Goal: Use online tool/utility: Utilize a website feature to perform a specific function

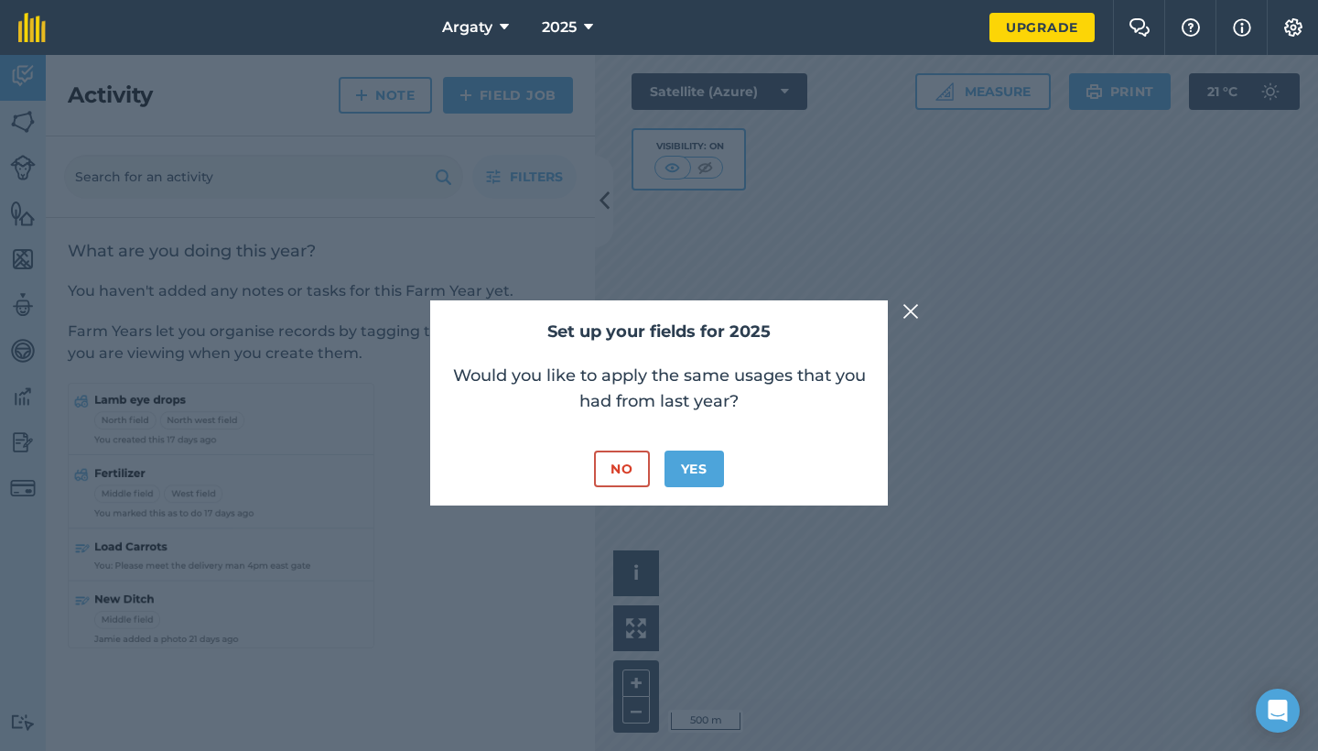
click at [697, 481] on button "Yes" at bounding box center [694, 468] width 59 height 37
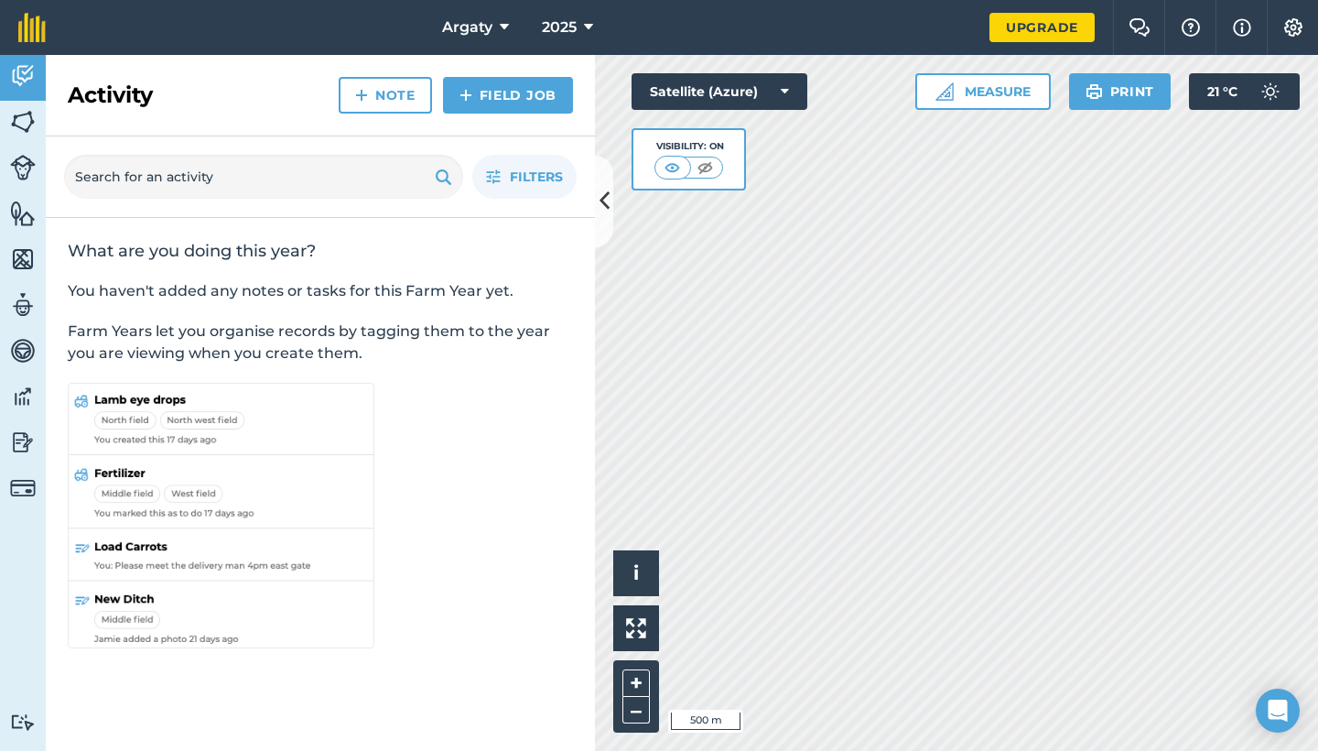
click at [23, 121] on img at bounding box center [23, 121] width 26 height 27
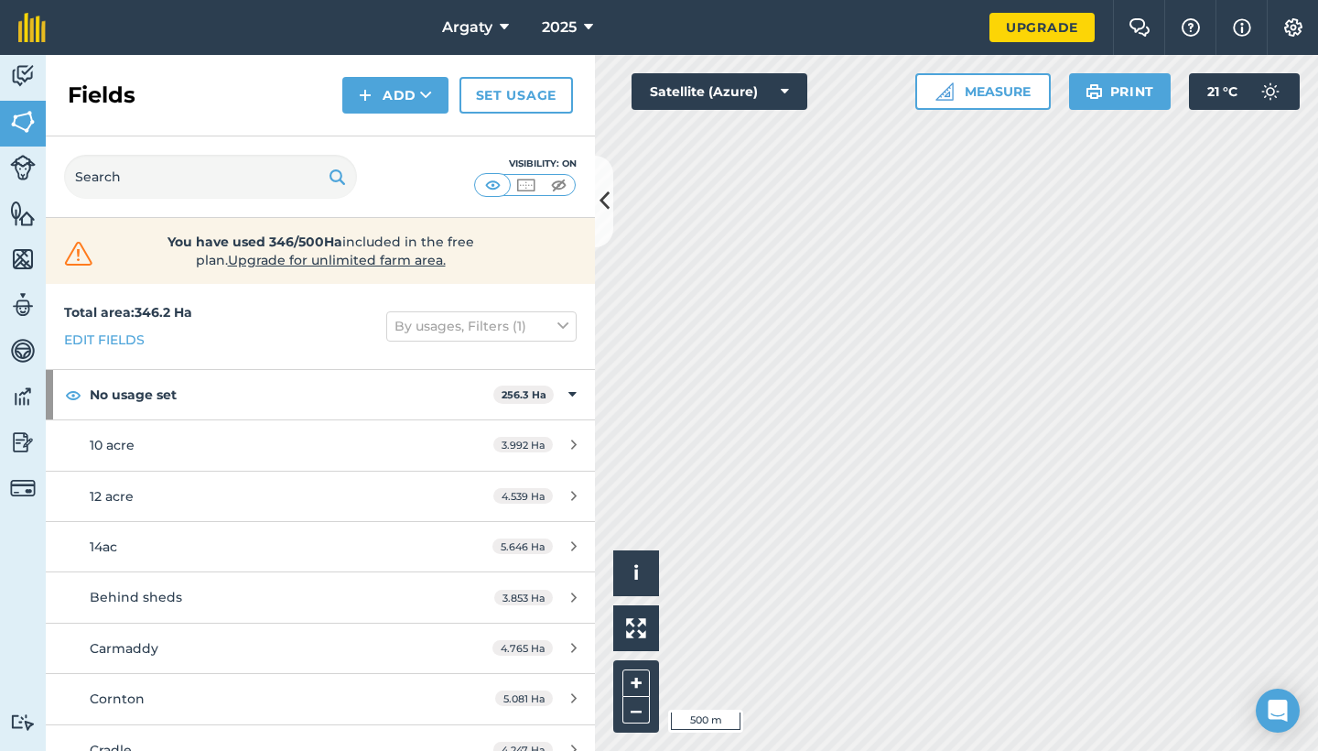
click at [605, 181] on button at bounding box center [604, 202] width 18 height 92
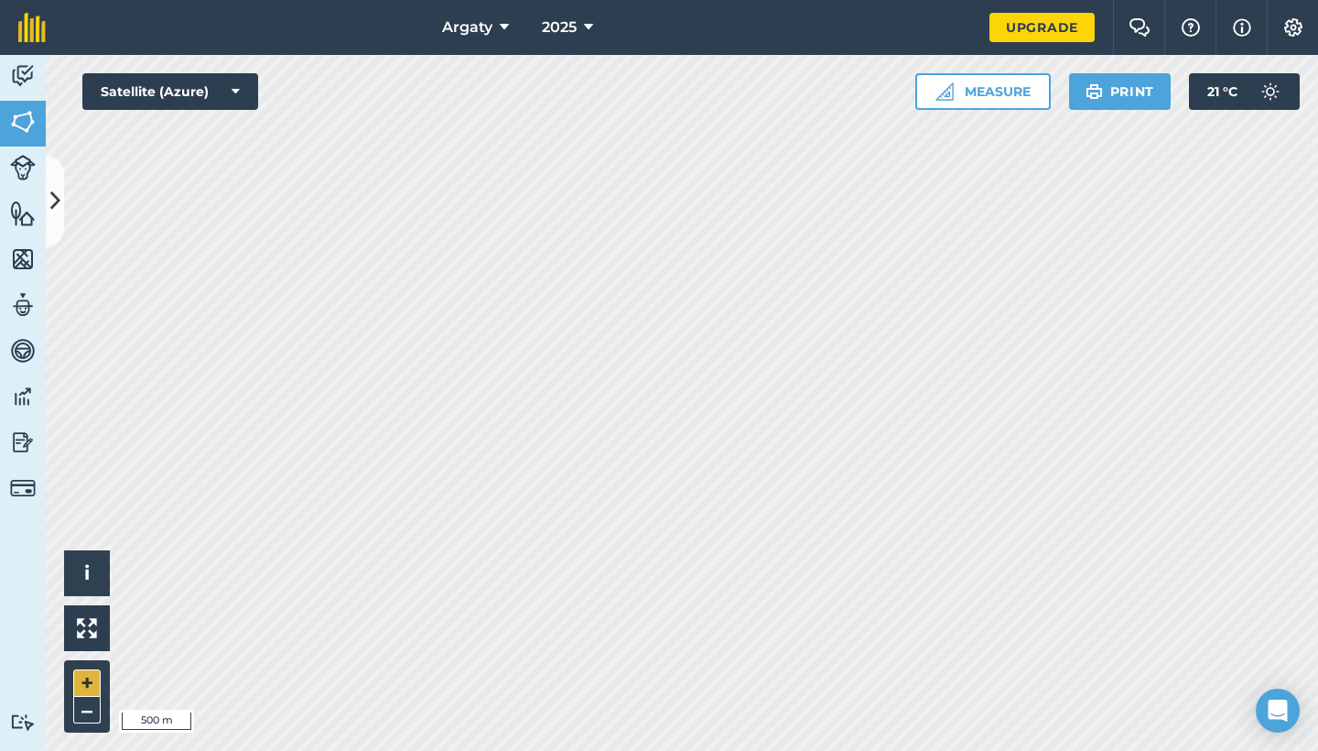
click at [91, 685] on button "+" at bounding box center [86, 682] width 27 height 27
click at [1020, 89] on button "Measure" at bounding box center [982, 91] width 135 height 37
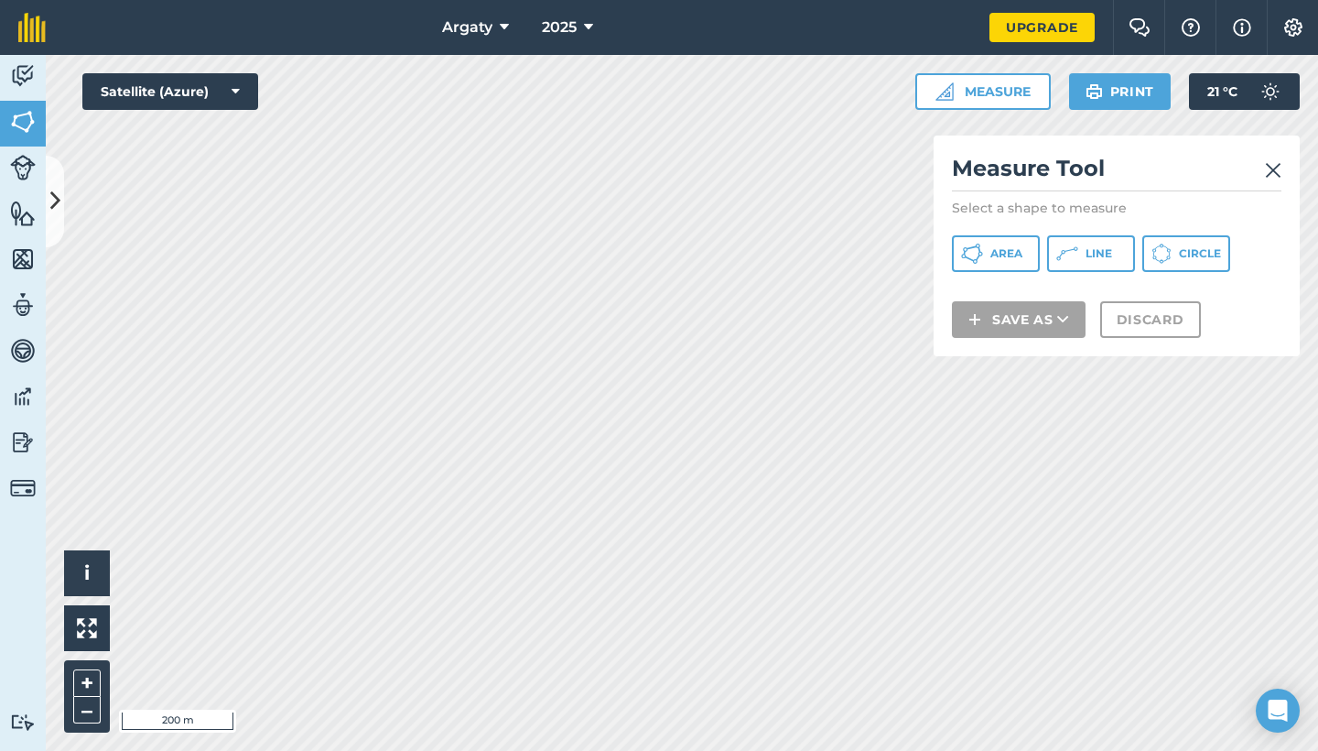
click at [1098, 251] on span "Line" at bounding box center [1099, 253] width 27 height 15
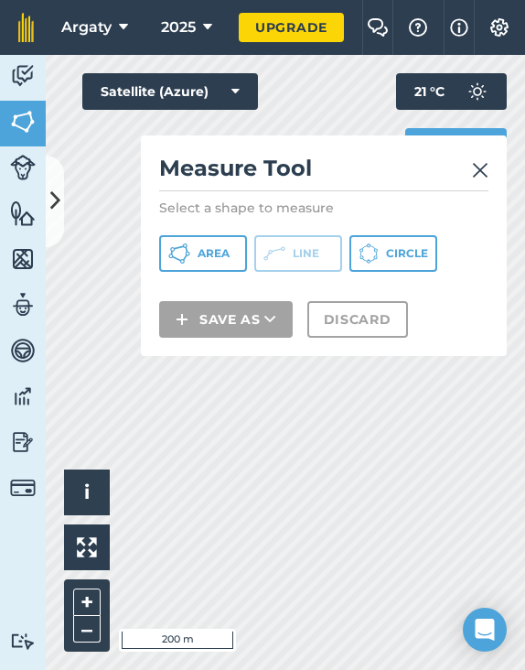
click at [475, 170] on img at bounding box center [480, 170] width 16 height 22
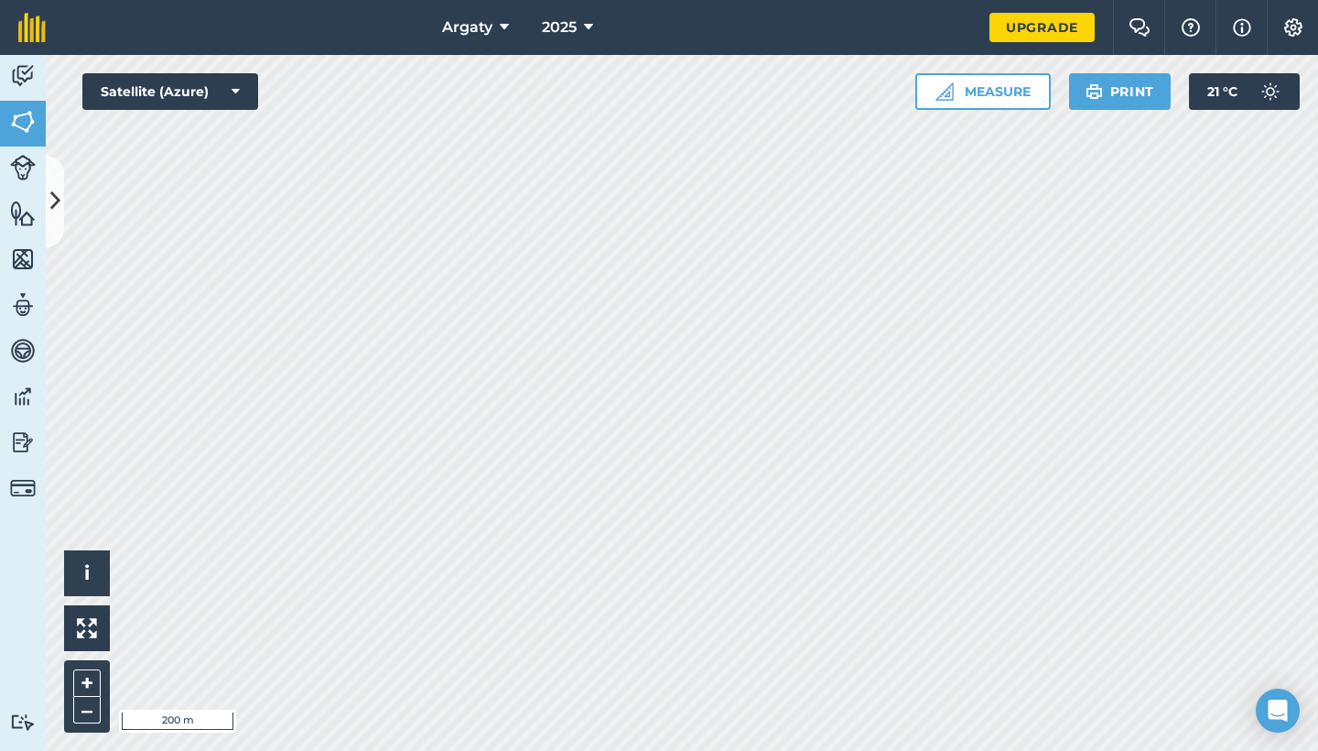
click at [1017, 99] on button "Measure" at bounding box center [982, 91] width 135 height 37
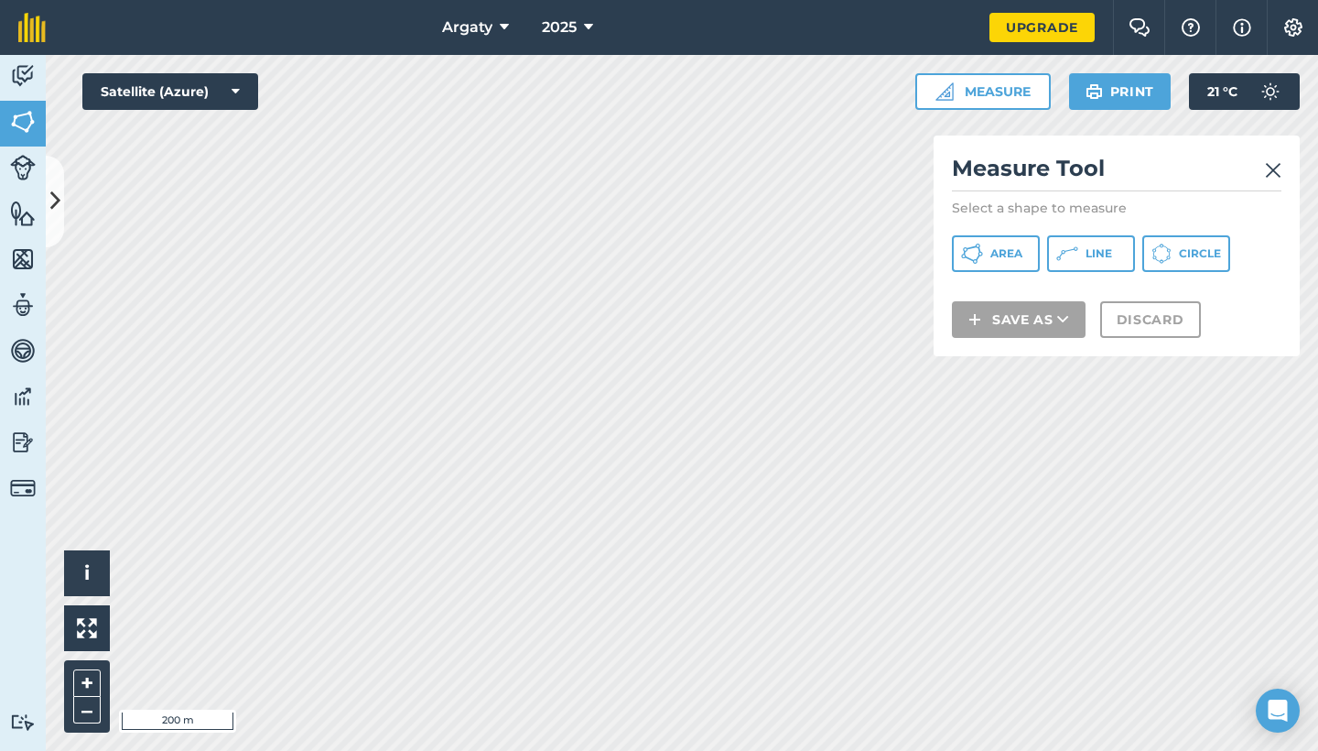
click at [1098, 249] on span "Line" at bounding box center [1099, 253] width 27 height 15
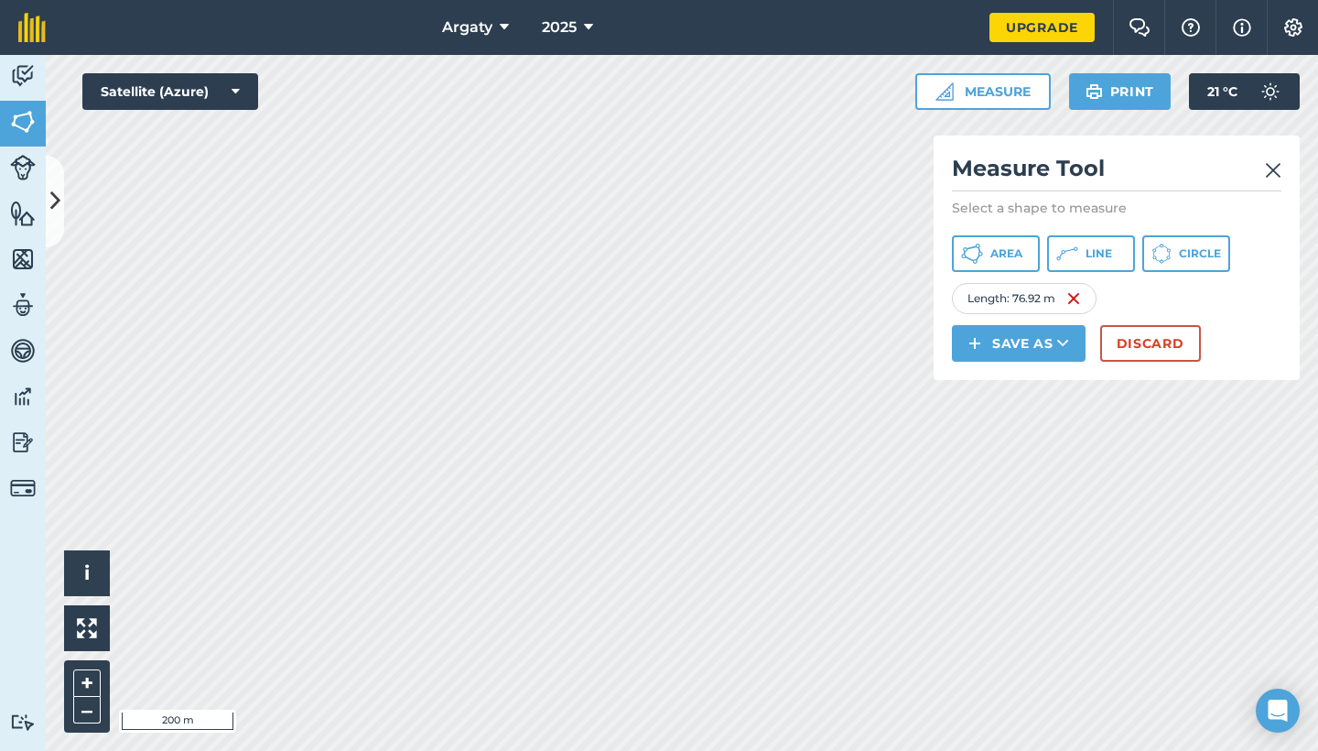
click at [1116, 256] on button "Line" at bounding box center [1091, 253] width 88 height 37
